Goal: Transaction & Acquisition: Purchase product/service

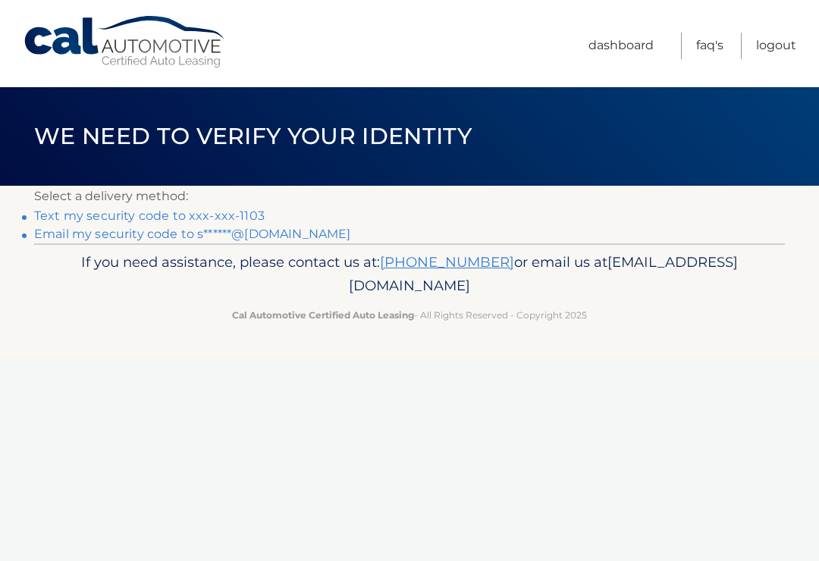
click at [259, 231] on link "Email my security code to s******@gmail.com" at bounding box center [192, 234] width 317 height 14
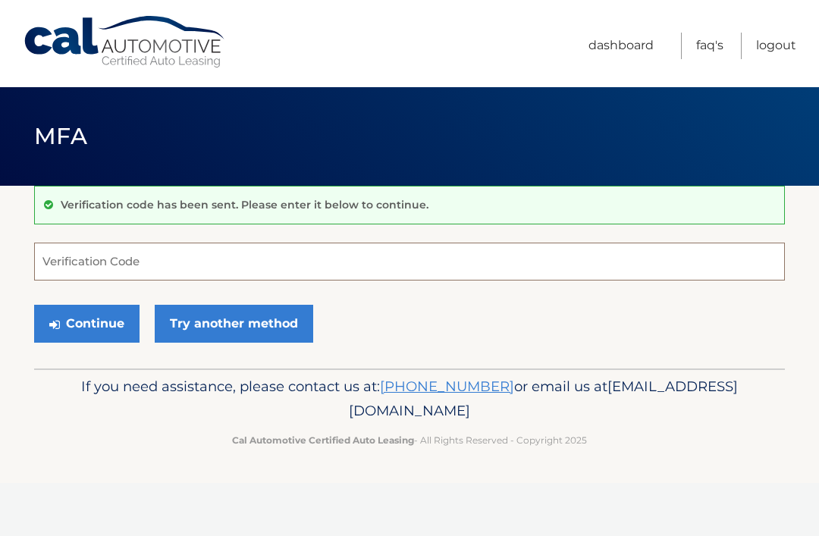
click at [96, 256] on input "Verification Code" at bounding box center [409, 262] width 751 height 38
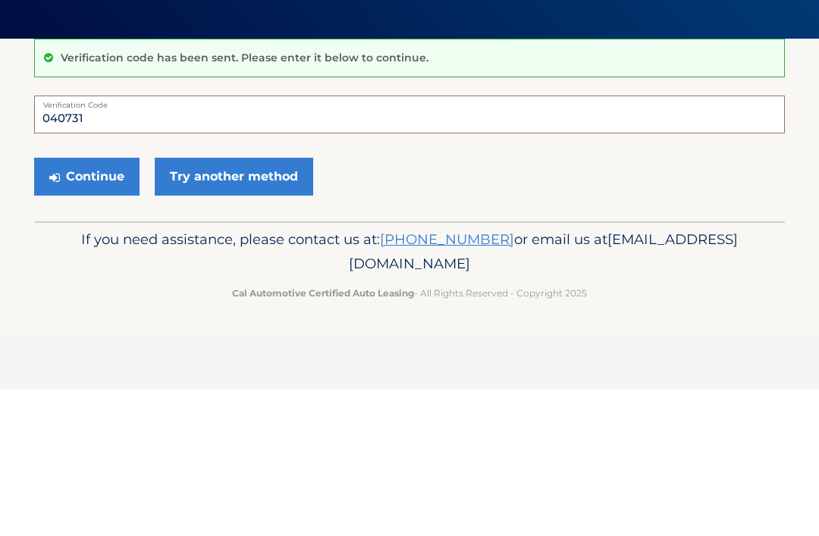
type input "040731"
click at [106, 305] on button "Continue" at bounding box center [86, 324] width 105 height 38
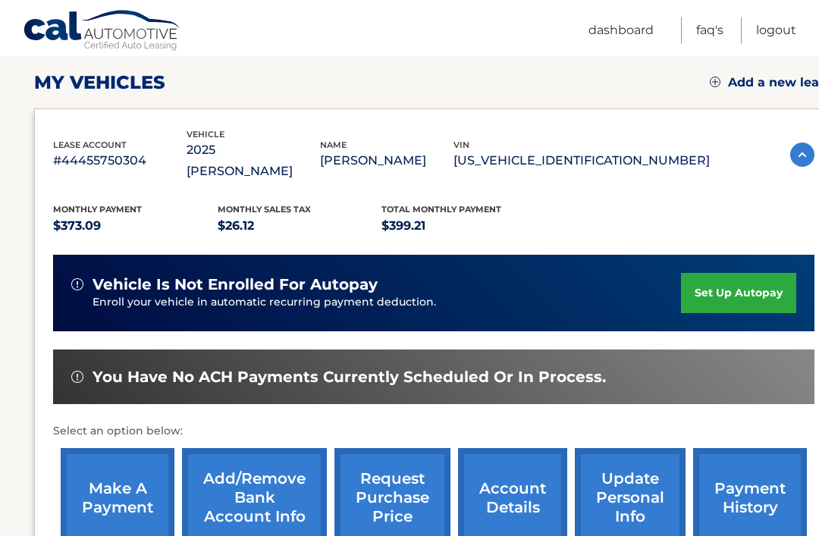
scroll to position [207, 0]
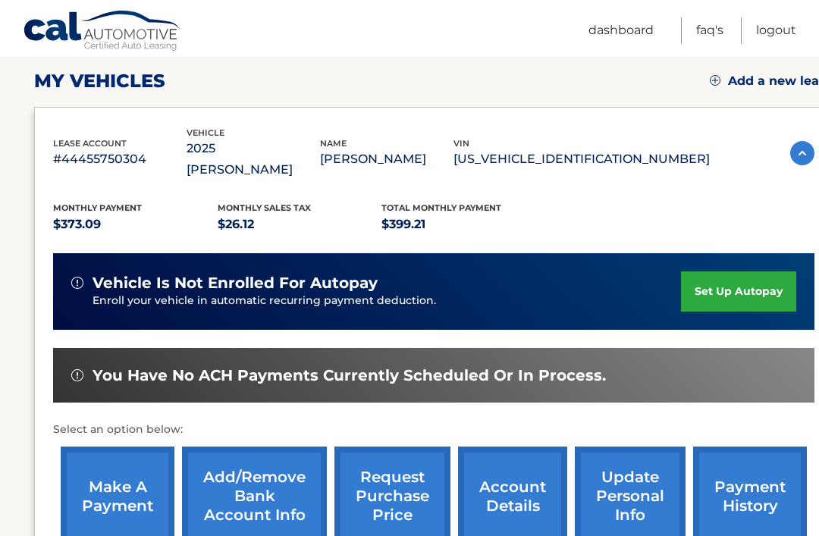
click at [129, 488] on link "make a payment" at bounding box center [118, 496] width 114 height 99
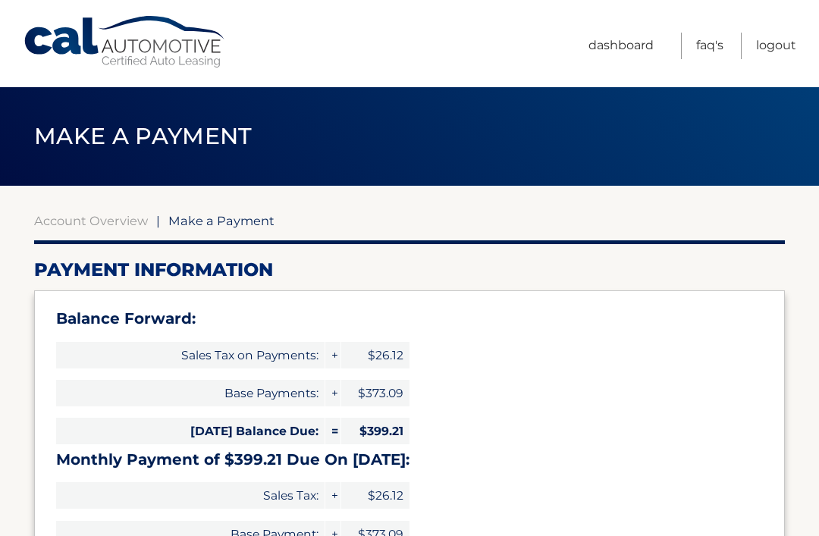
select select "NmE4MjE0NjEtNDRjZS00Yjc2LWFjMmYtZTcyYWJmNmNjMmJm"
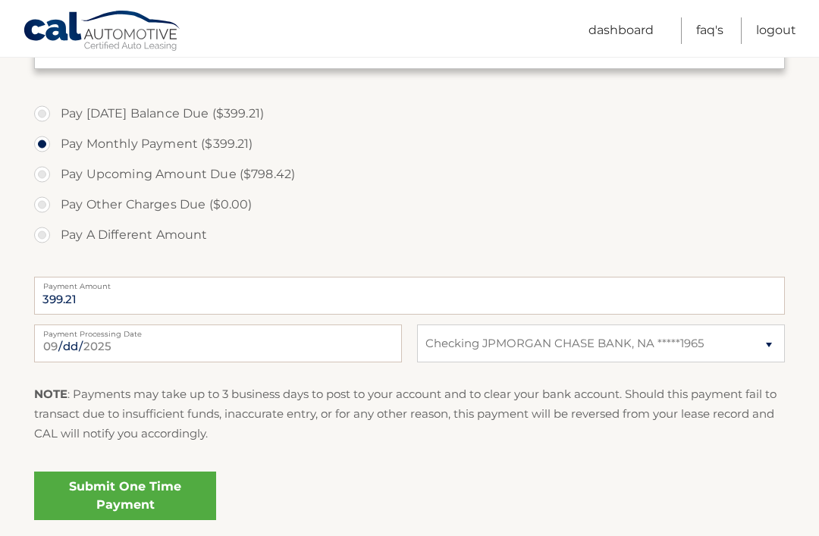
scroll to position [530, 0]
click at [167, 494] on link "Submit One Time Payment" at bounding box center [125, 495] width 182 height 49
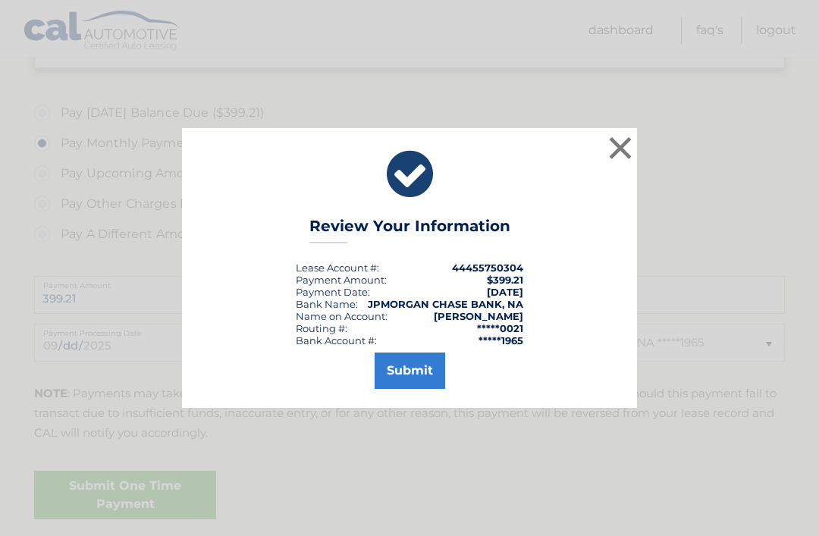
click at [425, 389] on button "Submit" at bounding box center [410, 371] width 71 height 36
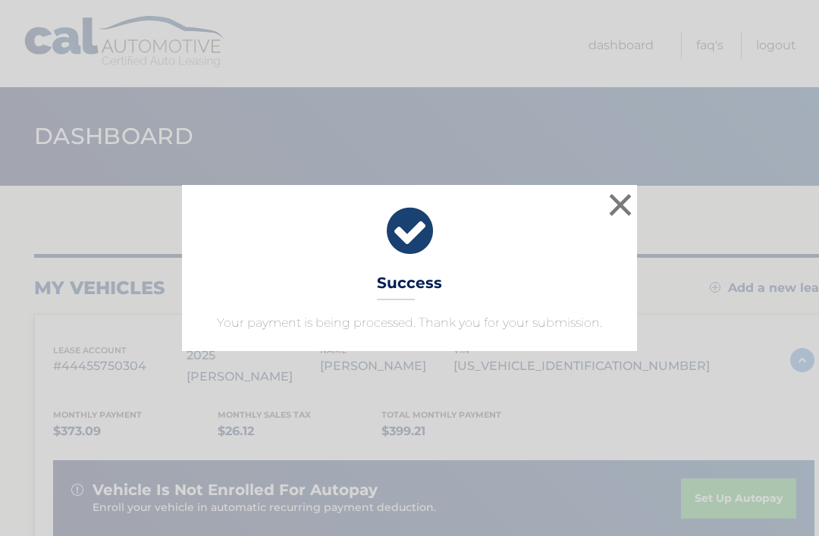
click at [628, 211] on button "×" at bounding box center [620, 205] width 30 height 30
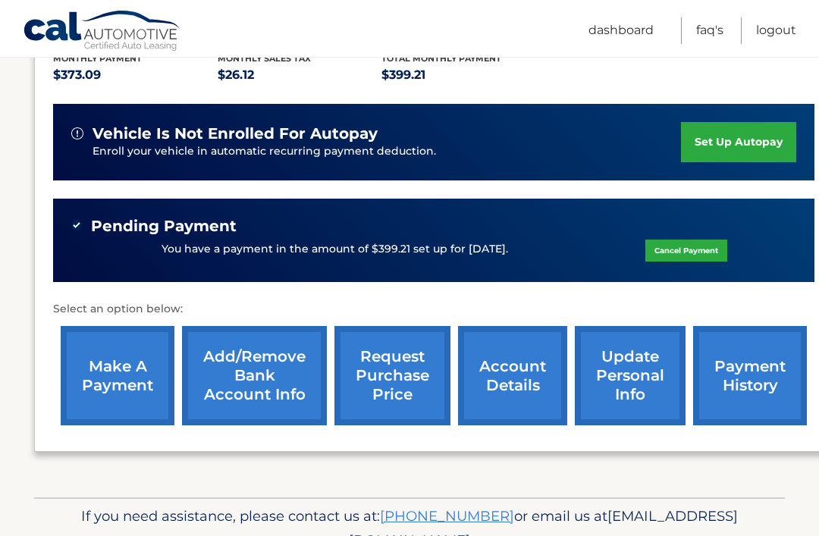
scroll to position [359, 0]
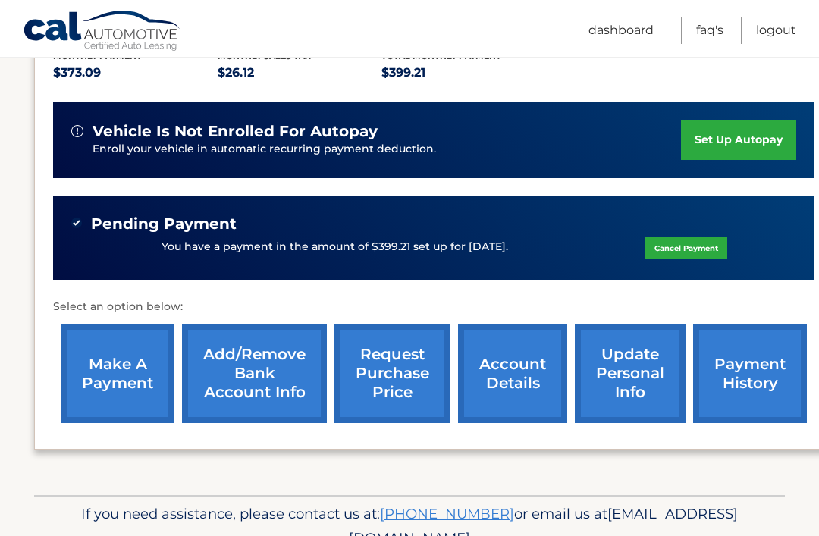
click at [525, 359] on link "account details" at bounding box center [512, 373] width 109 height 99
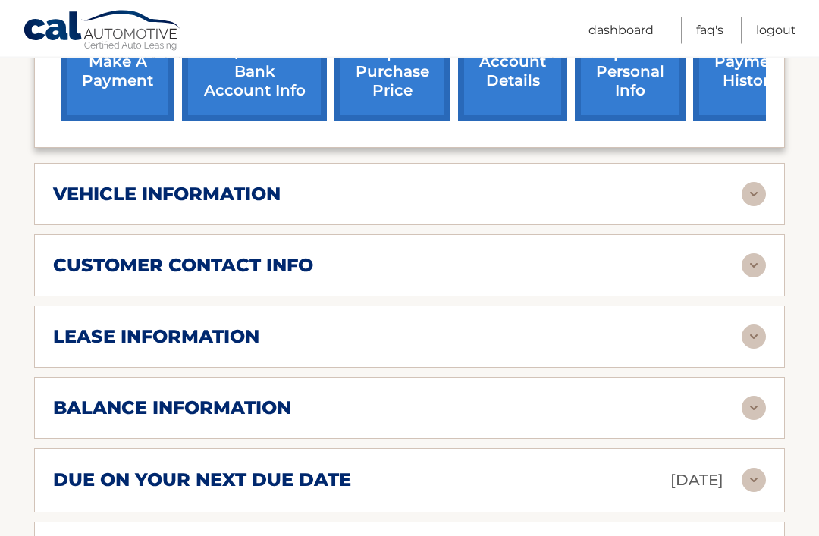
scroll to position [676, 0]
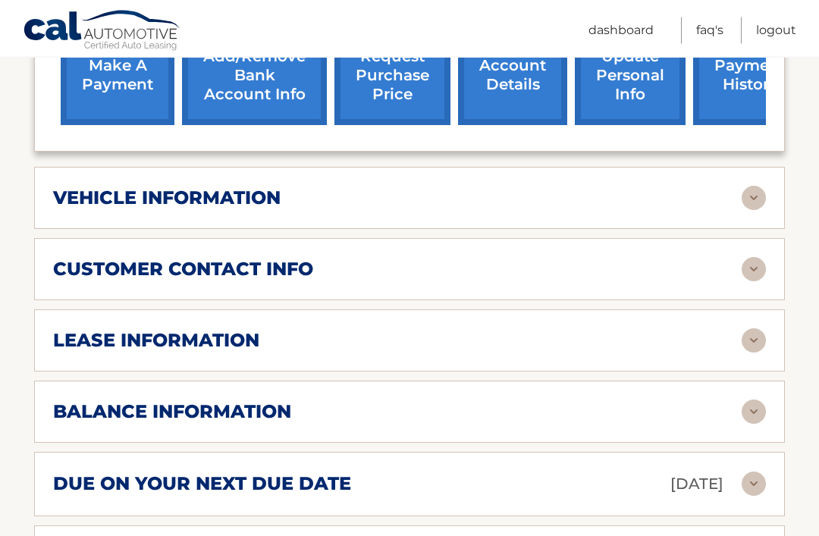
click at [764, 187] on img at bounding box center [754, 199] width 24 height 24
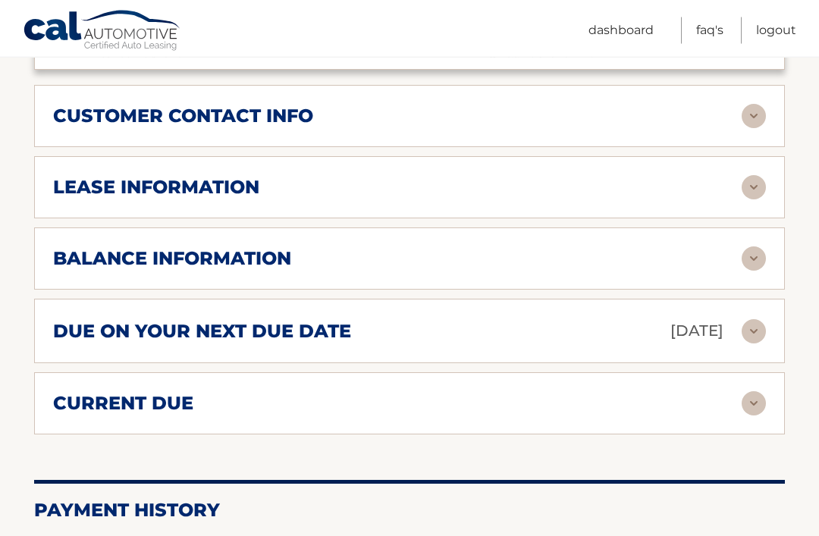
scroll to position [1193, 0]
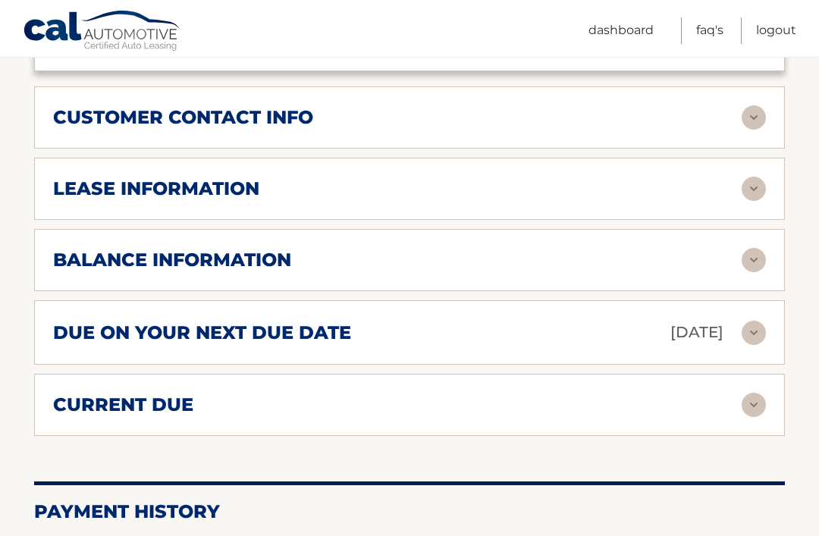
click at [757, 248] on img at bounding box center [754, 260] width 24 height 24
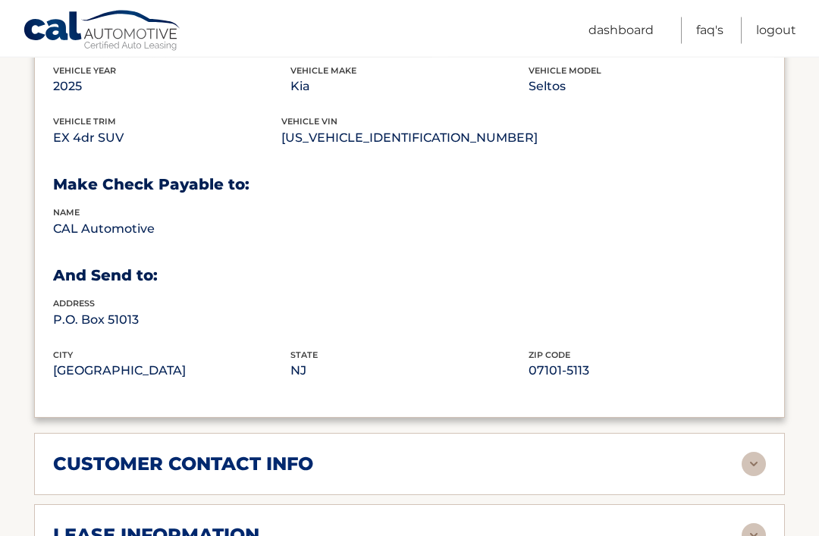
scroll to position [838, 0]
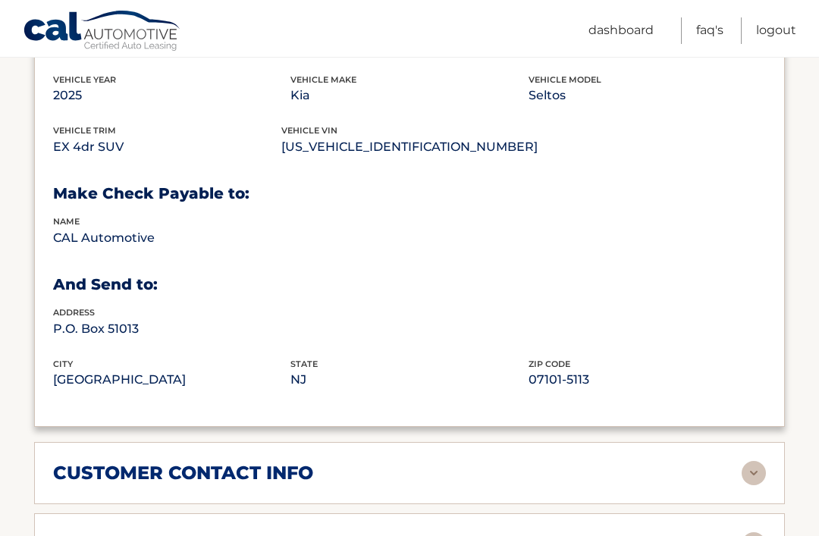
click at [786, 30] on link "Logout" at bounding box center [776, 30] width 40 height 27
